Goal: Task Accomplishment & Management: Complete application form

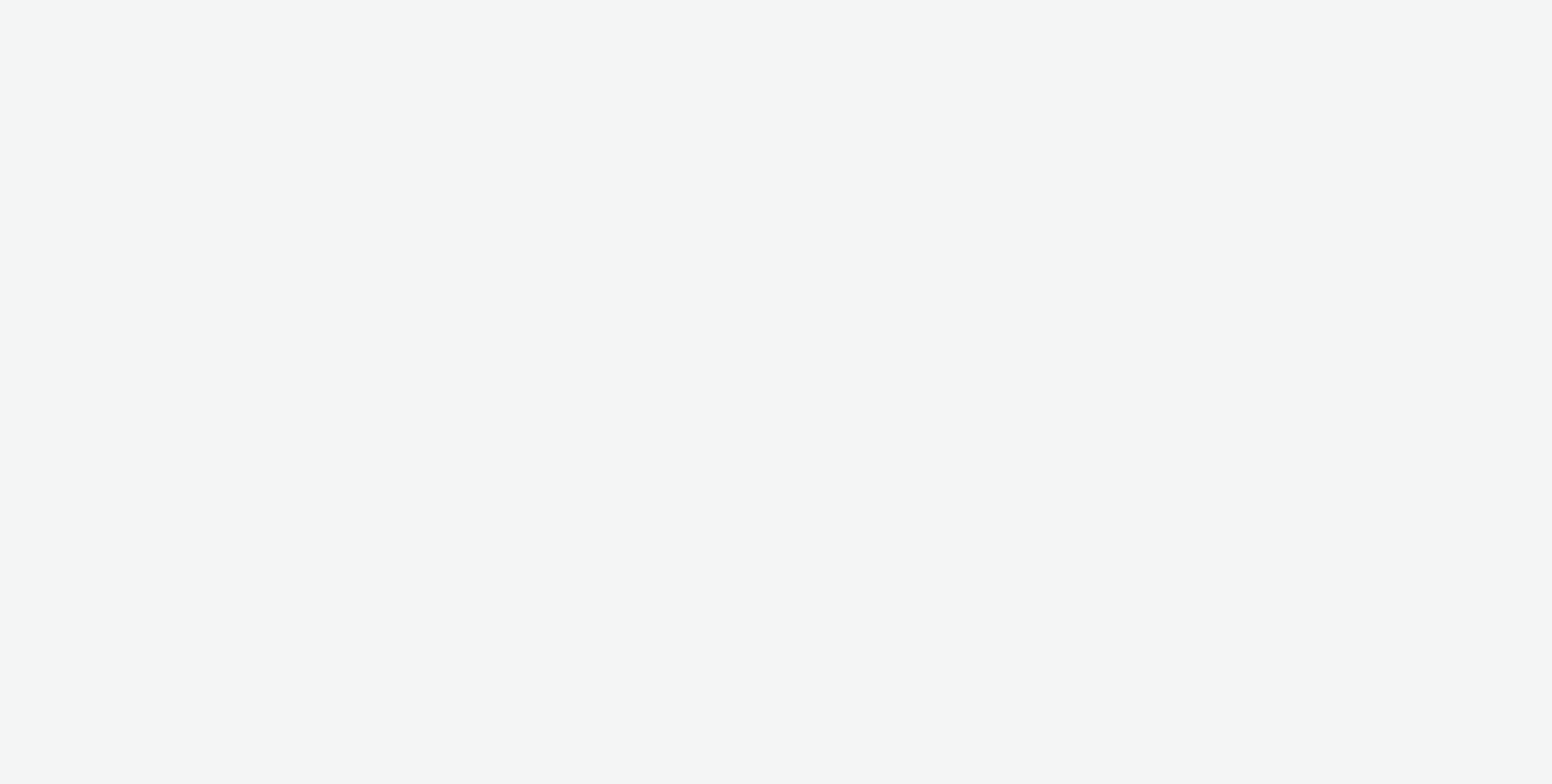
select select "ac009755-aa48-4799-8050-7a339a378eb8"
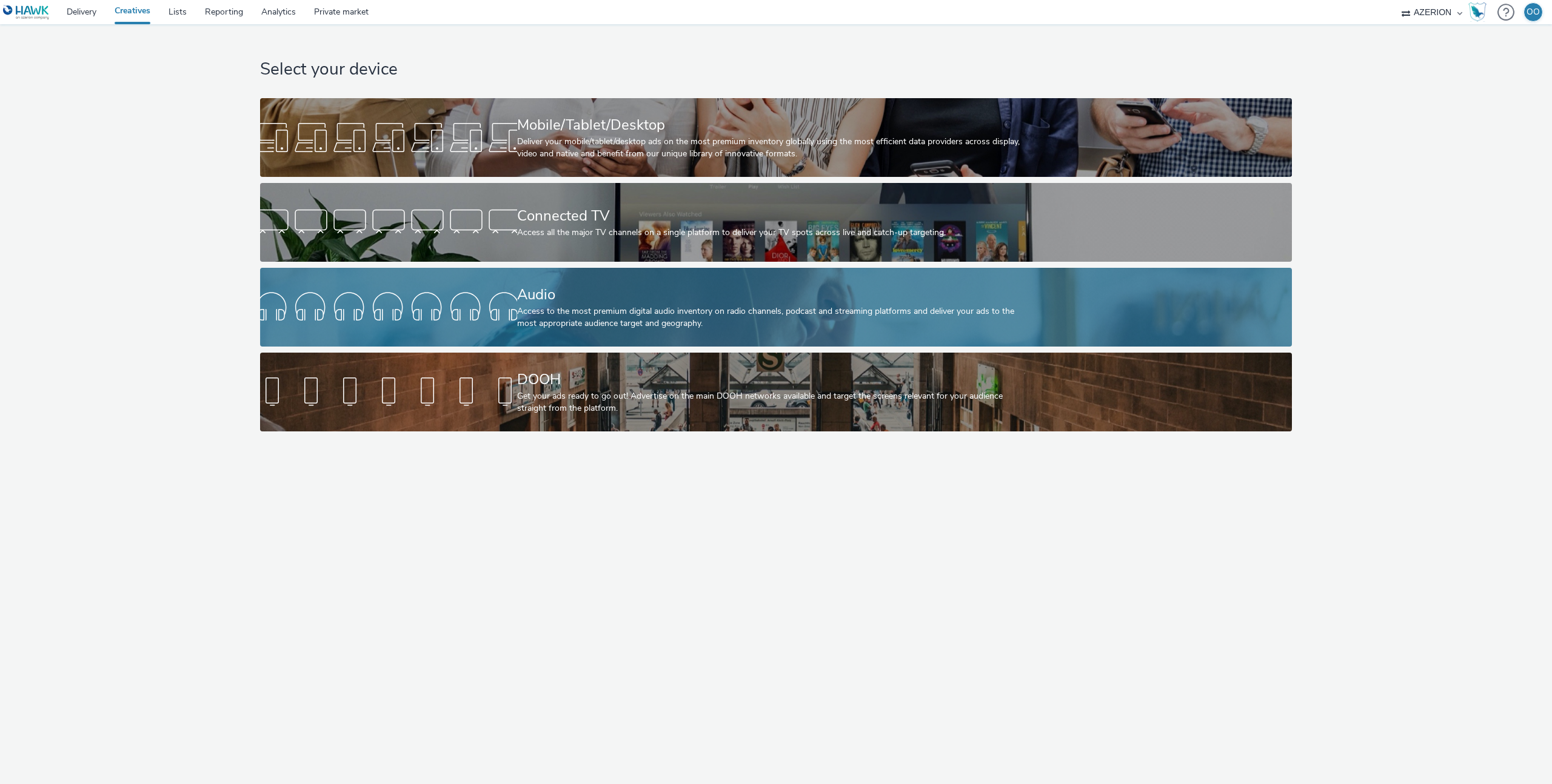
click at [540, 300] on div "Audio" at bounding box center [774, 295] width 513 height 21
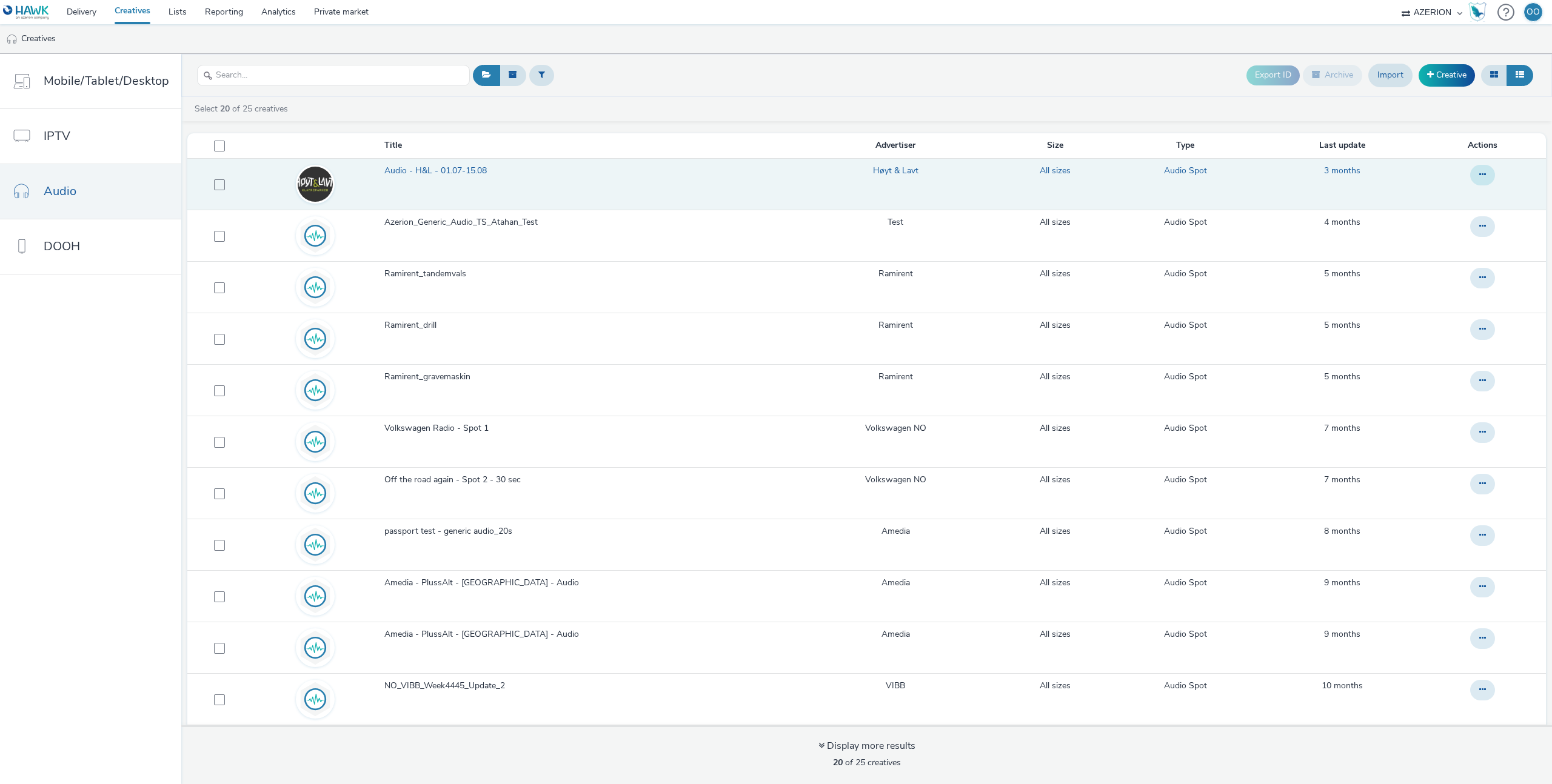
click at [1479, 175] on icon at bounding box center [1482, 175] width 7 height 8
click at [474, 166] on span "Audio - H&L - 01.07-15.08" at bounding box center [437, 171] width 107 height 12
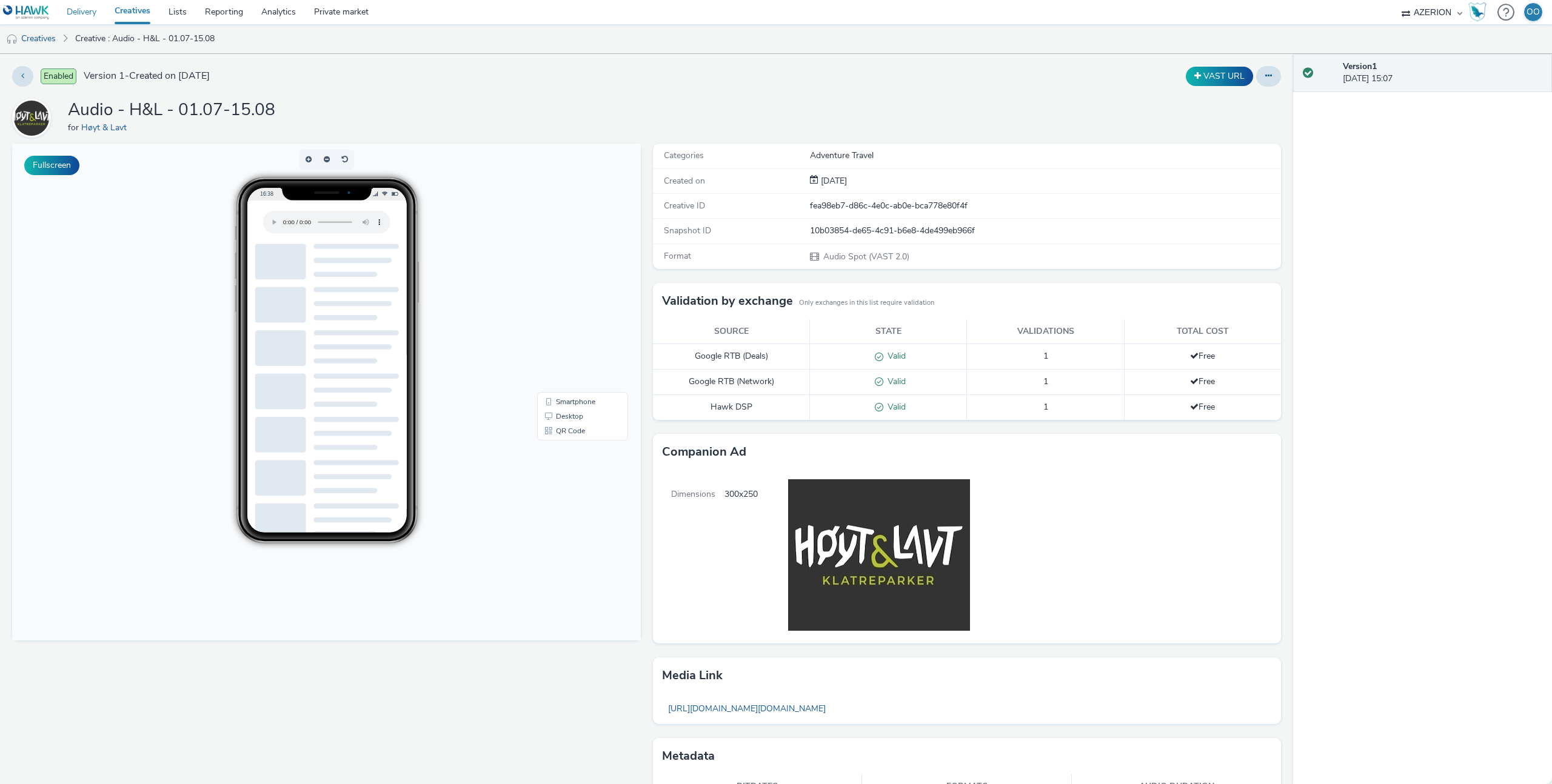
click at [84, 15] on link "Delivery" at bounding box center [81, 12] width 48 height 25
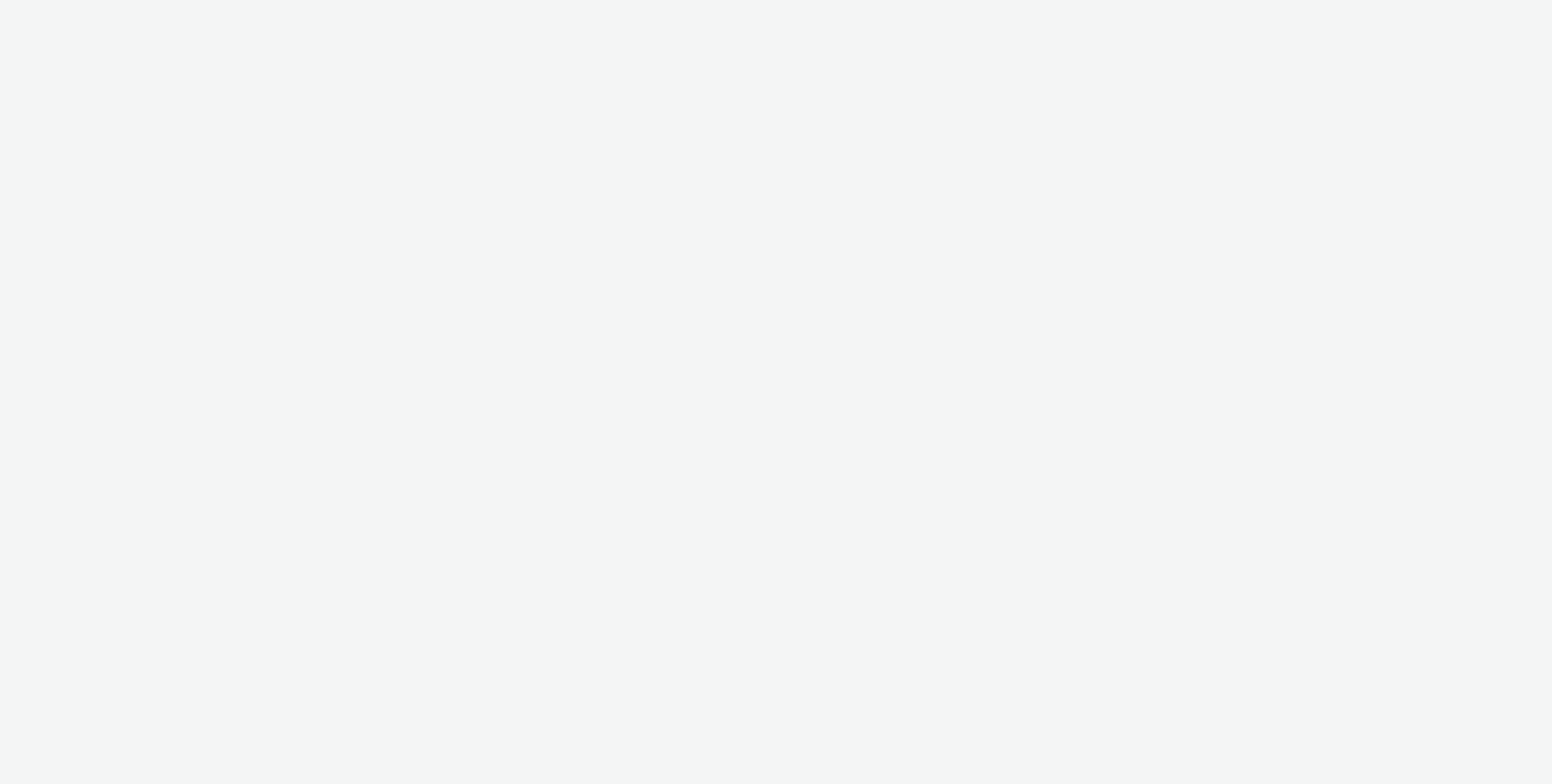
select select "ac009755-aa48-4799-8050-7a339a378eb8"
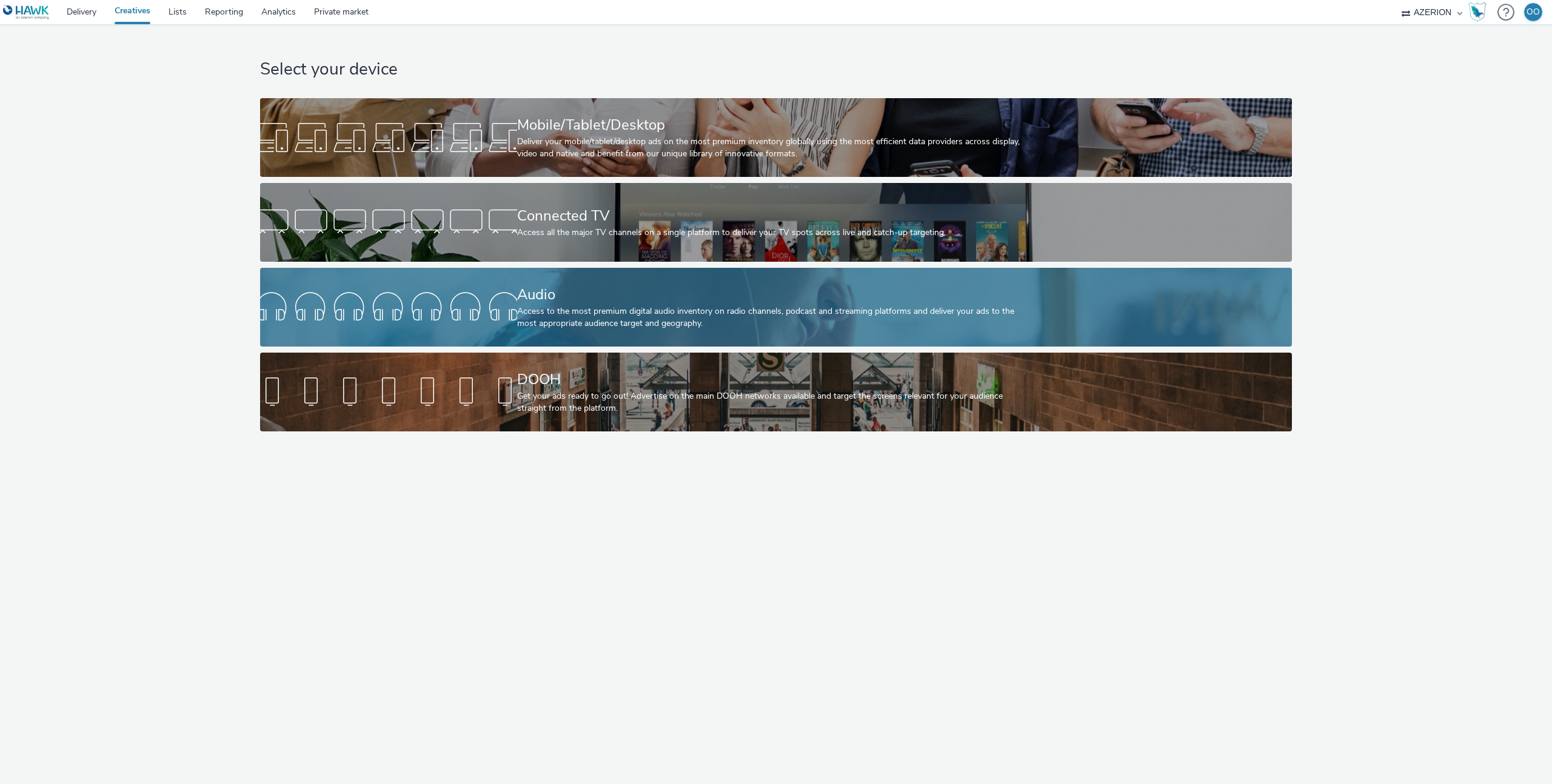
click at [512, 290] on div at bounding box center [388, 307] width 257 height 39
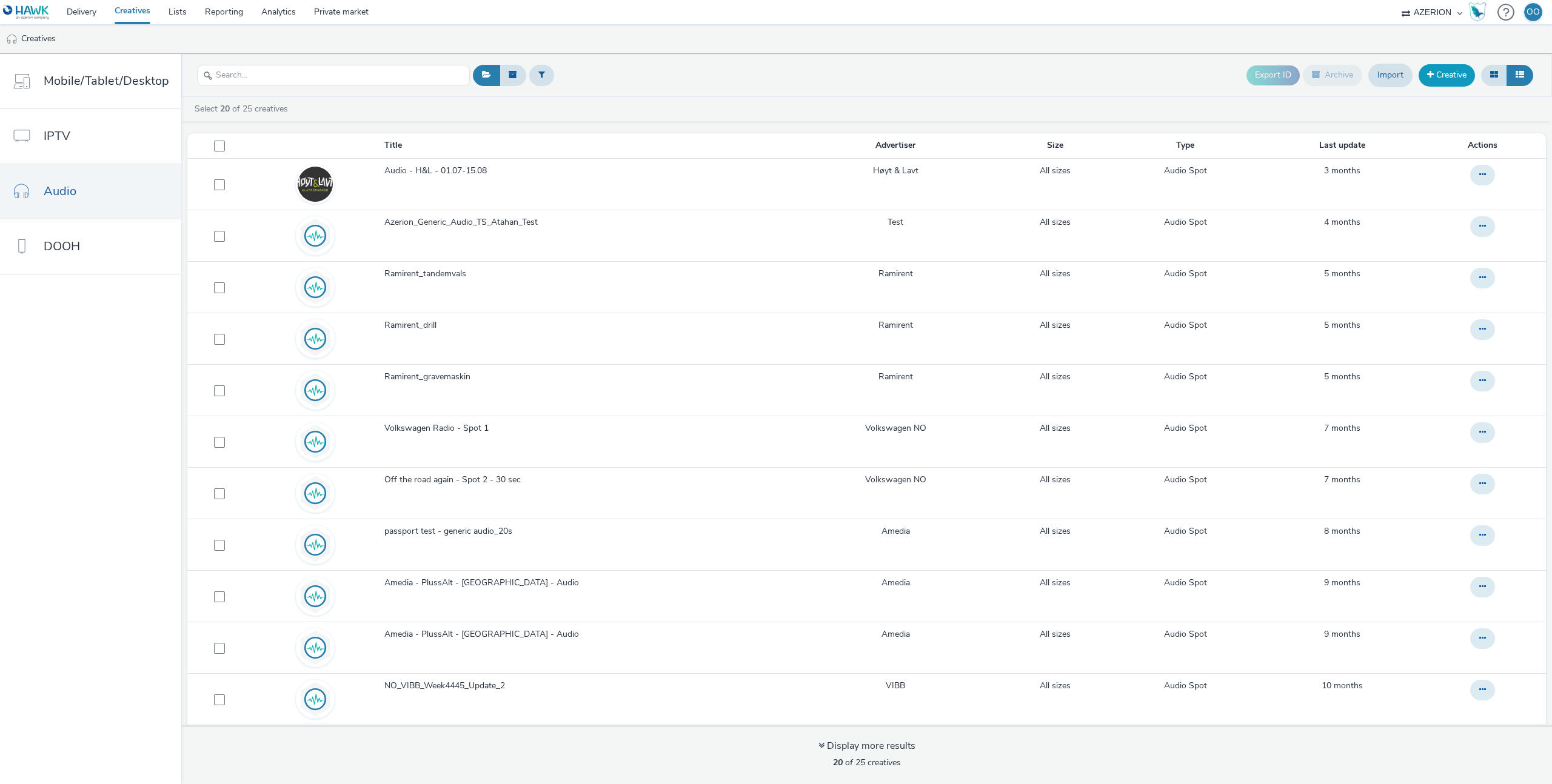
click at [1455, 74] on link "Creative" at bounding box center [1446, 75] width 57 height 22
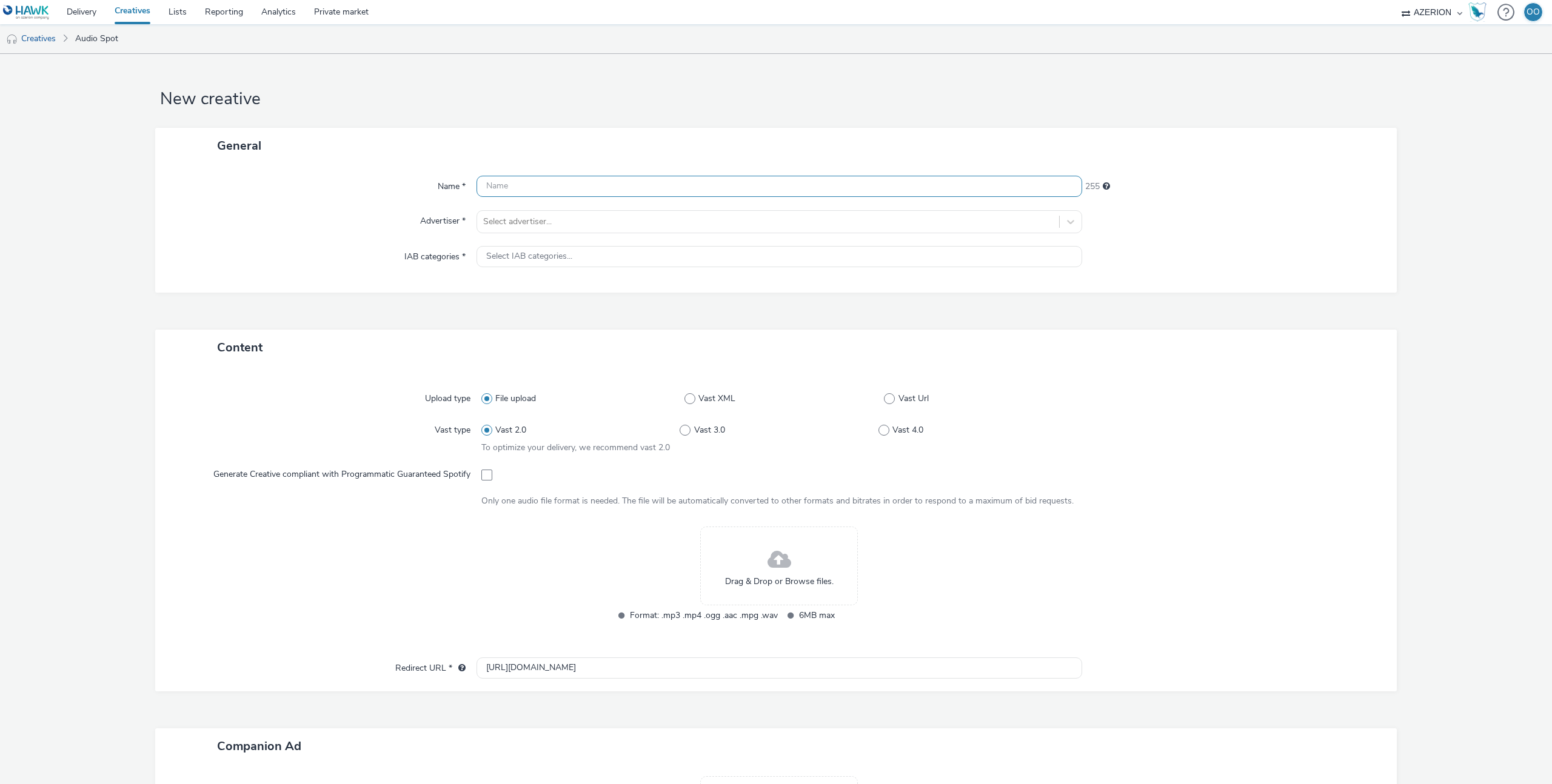
click at [528, 192] on input "text" at bounding box center [779, 186] width 605 height 21
type input "ghost test"
click at [538, 224] on div at bounding box center [768, 221] width 570 height 14
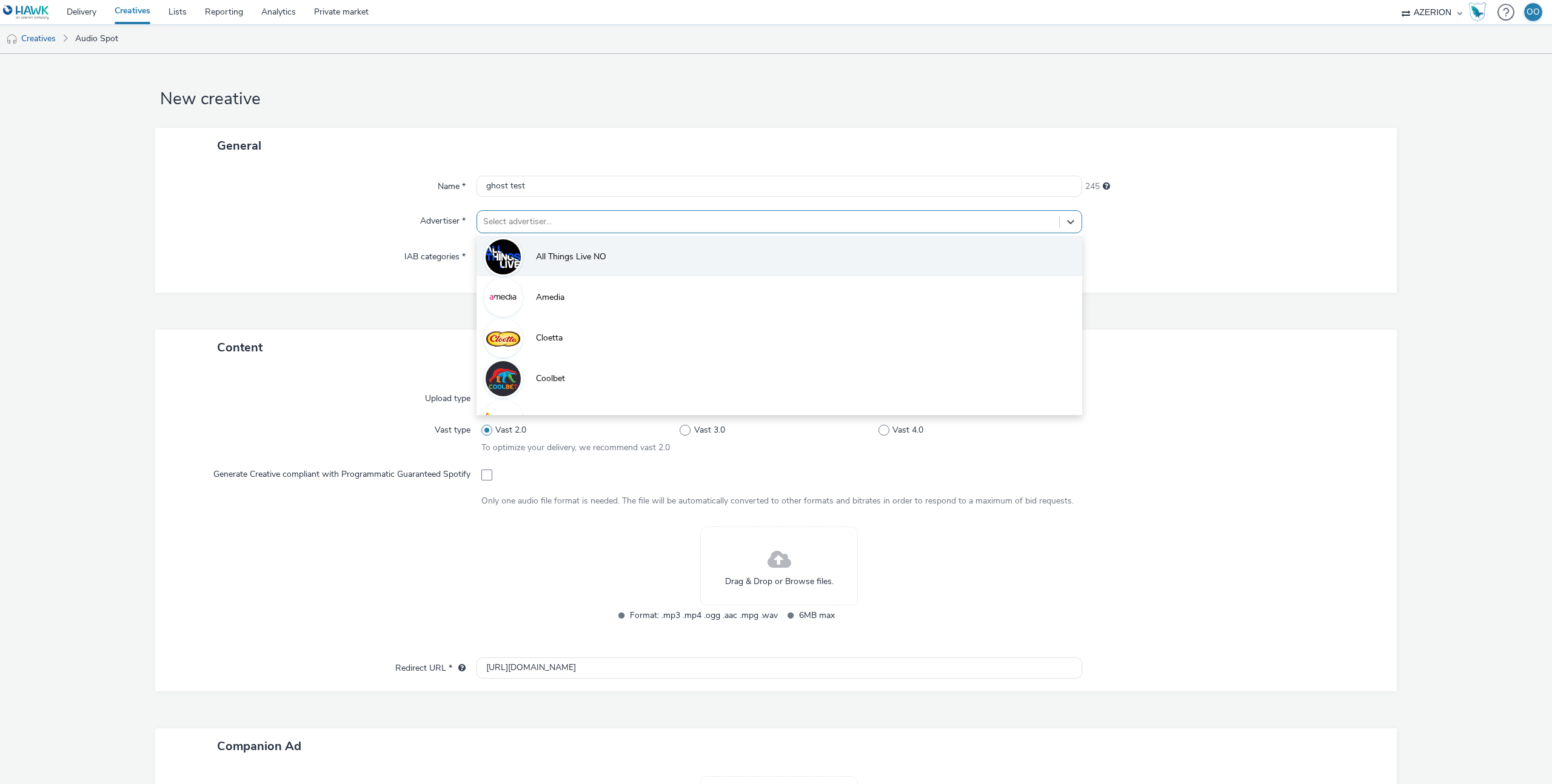
click at [545, 250] on li "All Things Live NO" at bounding box center [779, 256] width 605 height 41
type input "http://www.allthingslive.no"
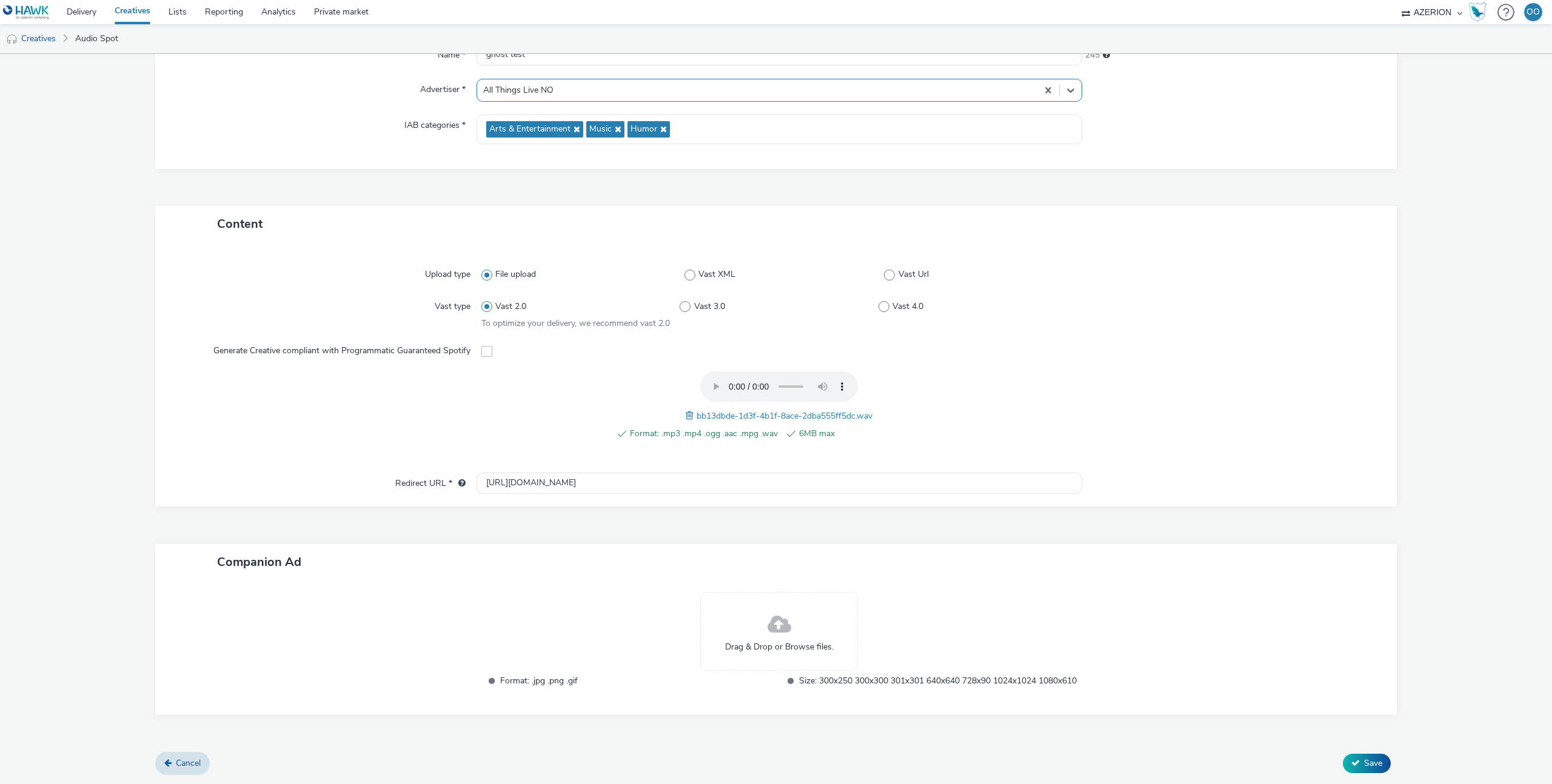
scroll to position [145, 0]
click at [1373, 764] on span "Save" at bounding box center [1373, 763] width 18 height 12
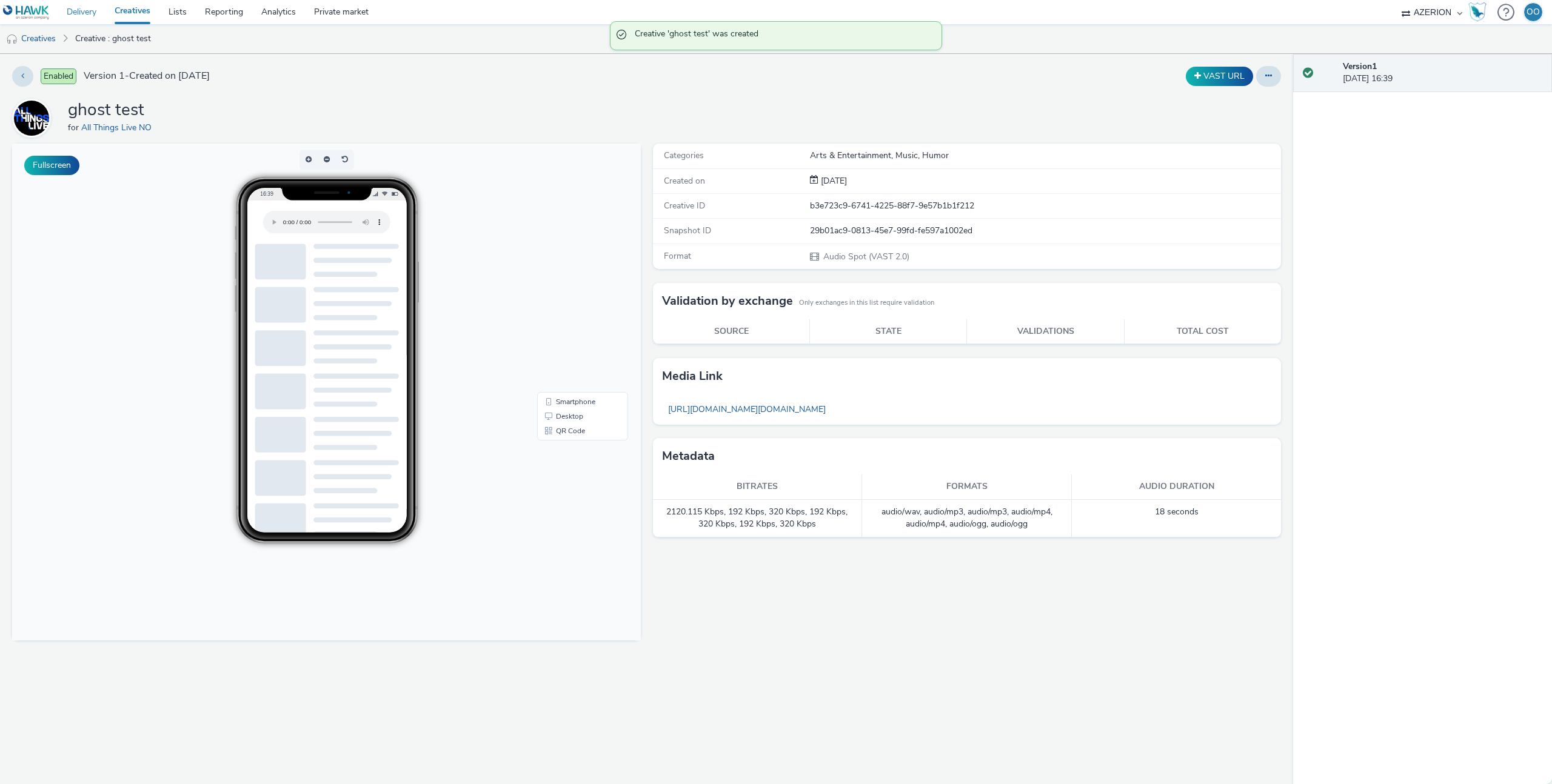
click at [82, 12] on link "Delivery" at bounding box center [81, 12] width 48 height 25
